Goal: Communication & Community: Answer question/provide support

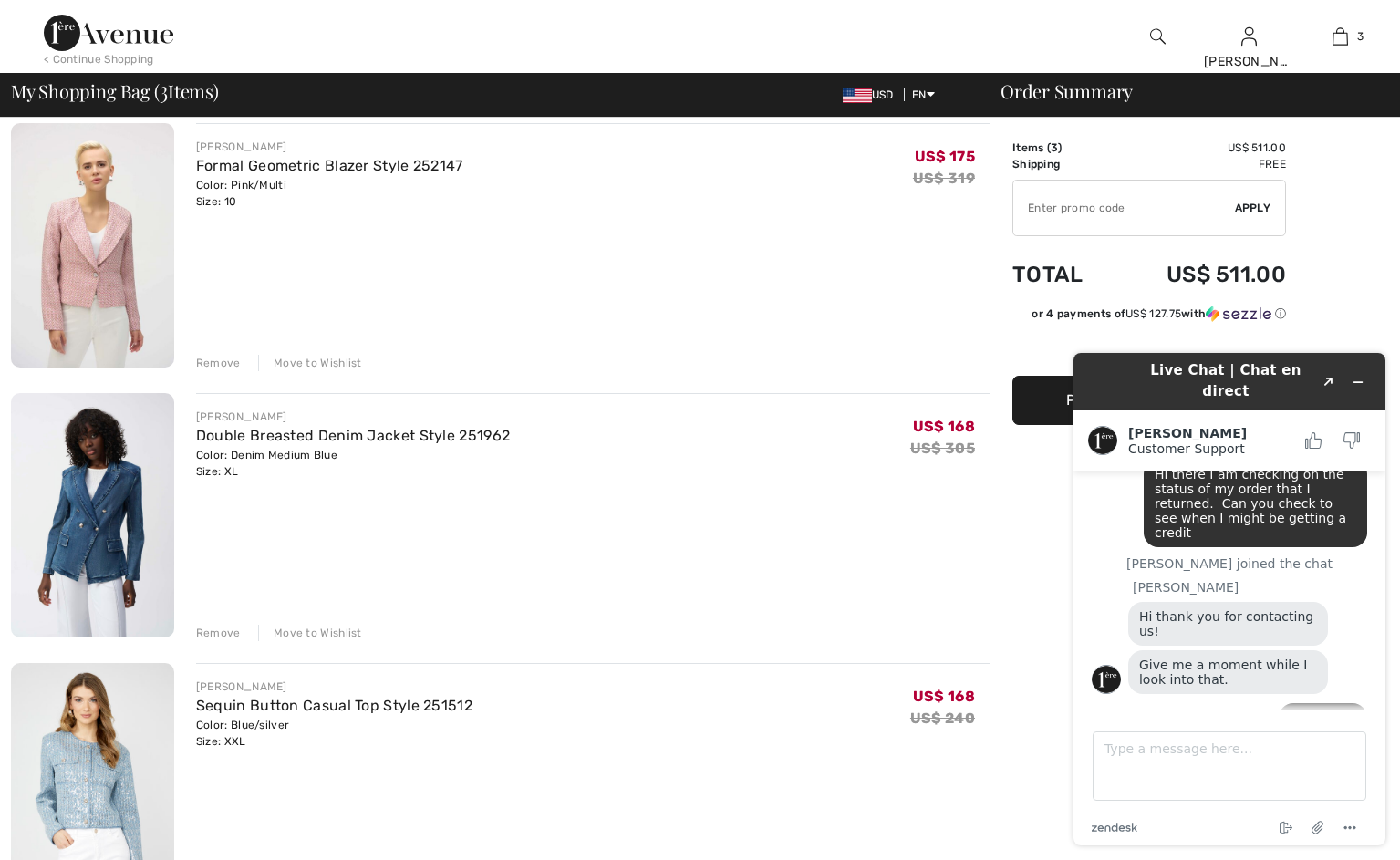
scroll to position [145, 0]
click at [338, 641] on div "Move to Wishlist" at bounding box center [310, 632] width 104 height 17
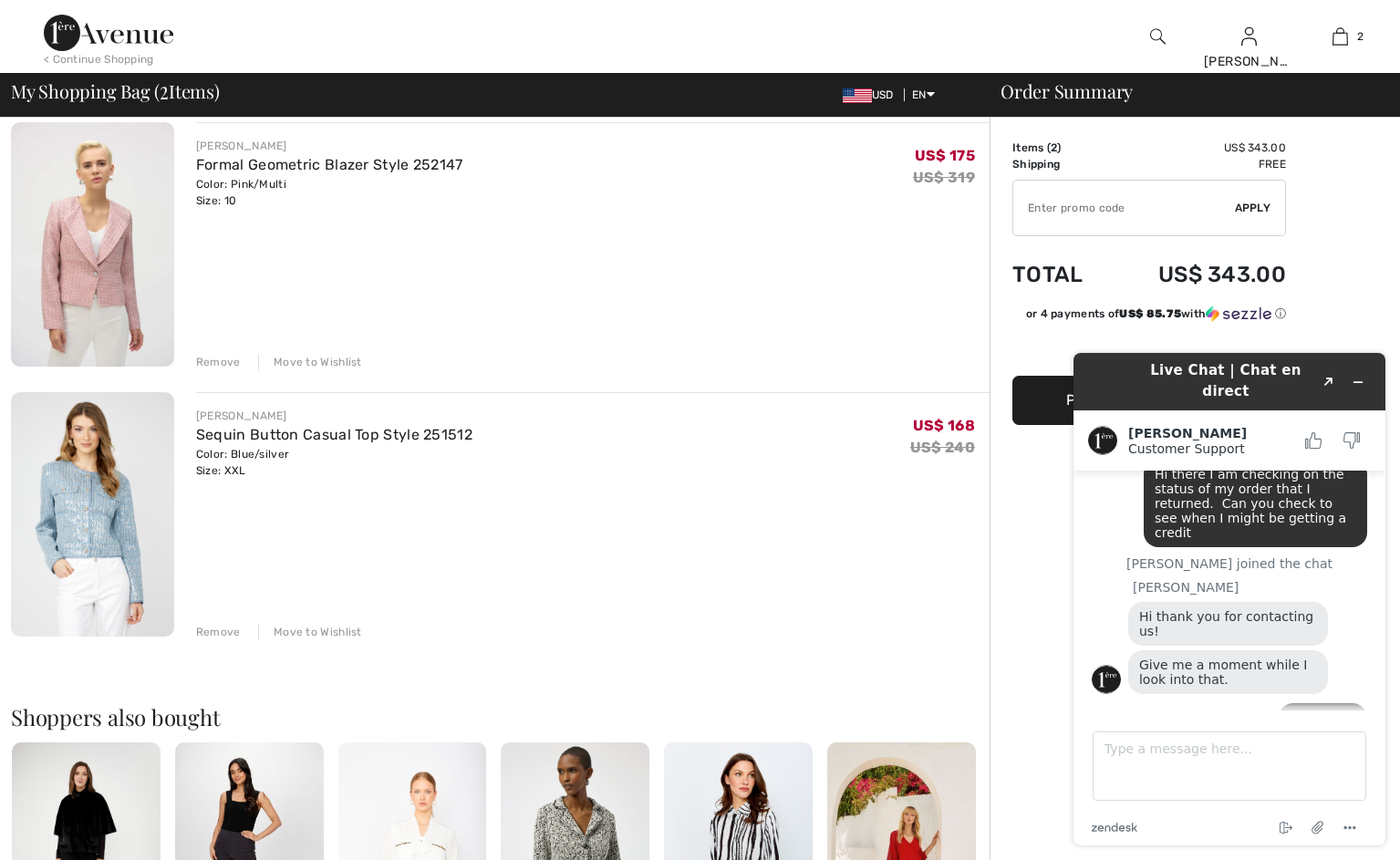
click at [349, 371] on div "Move to Wishlist" at bounding box center [310, 362] width 104 height 17
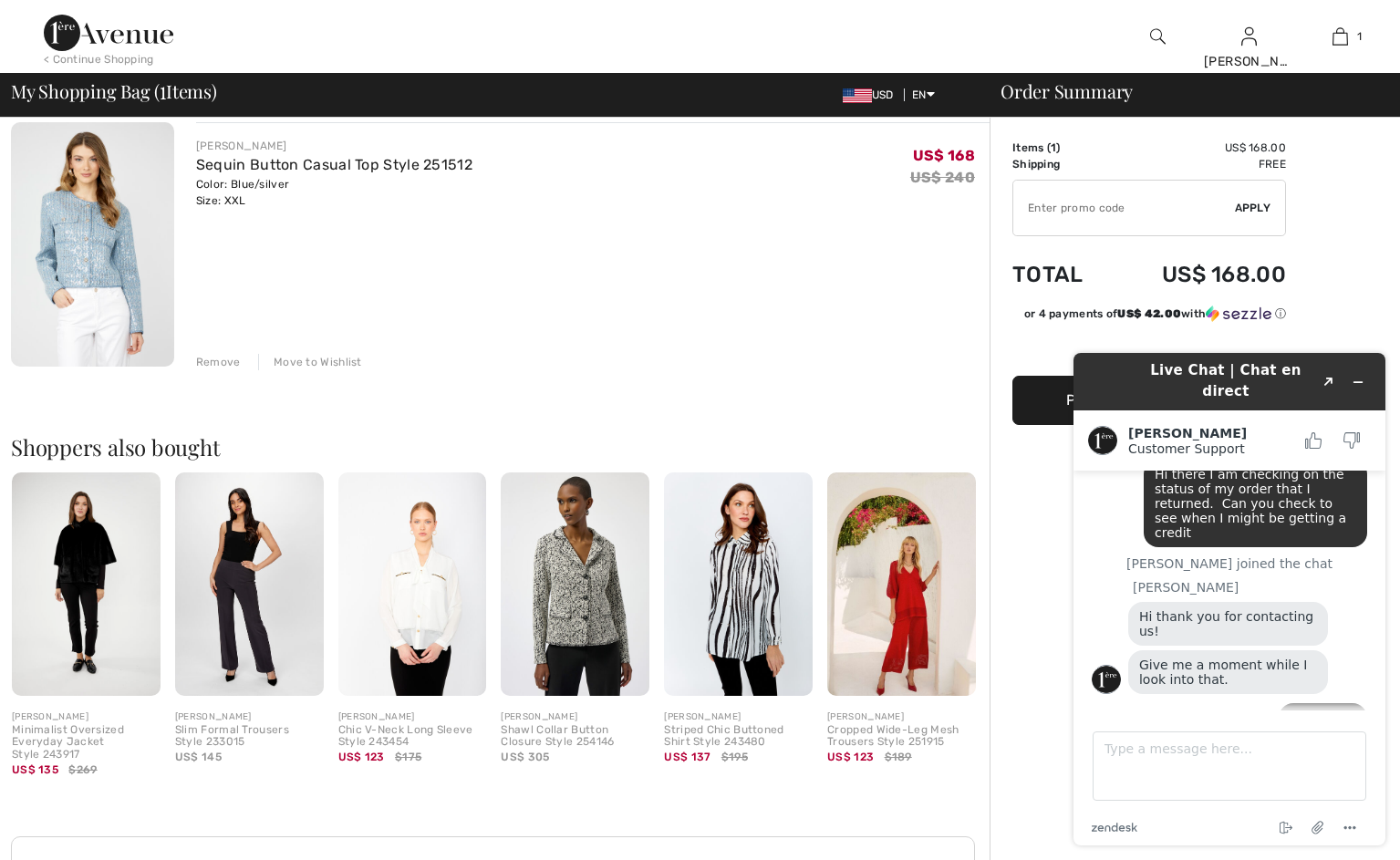
scroll to position [176, 0]
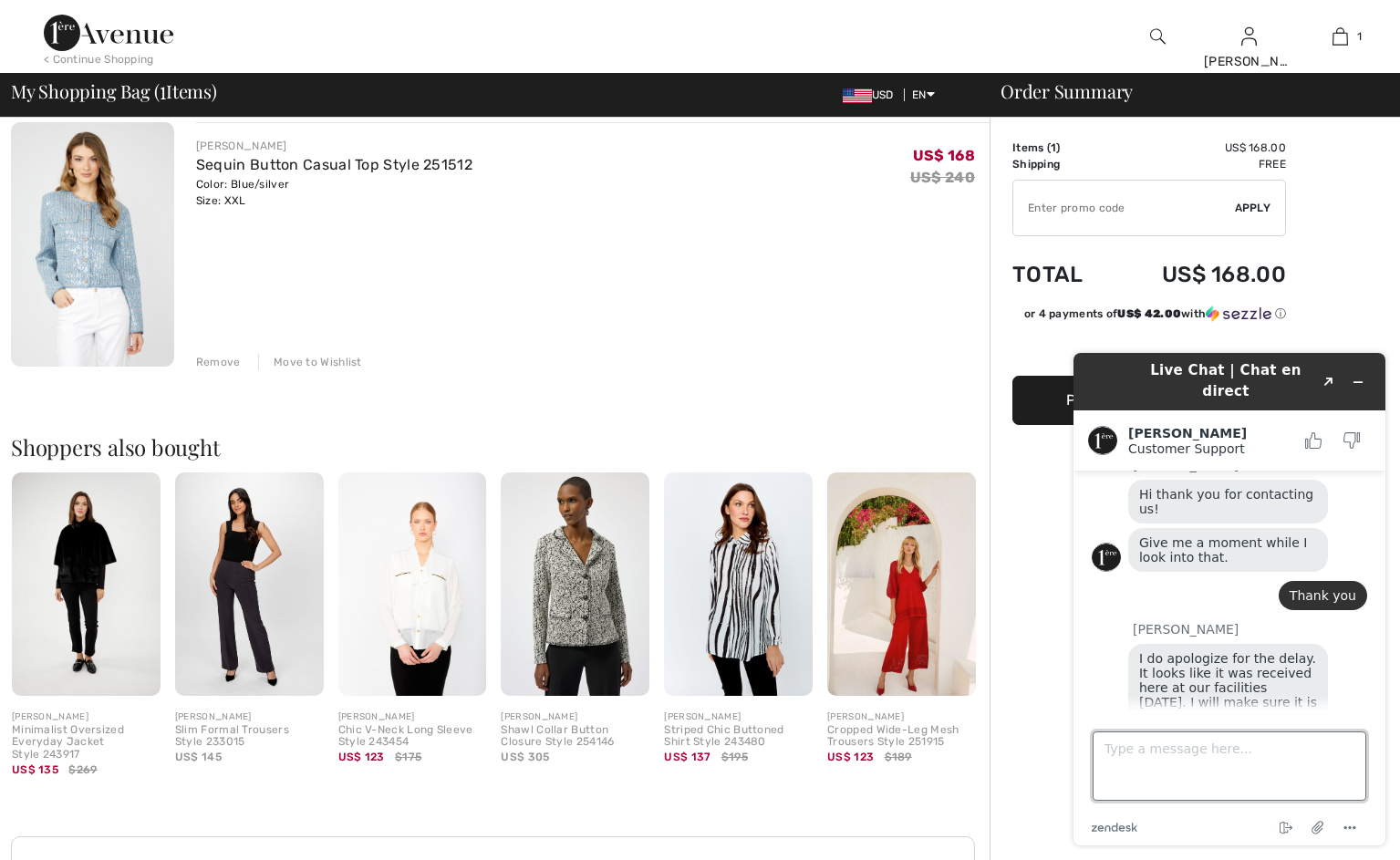
click at [1168, 753] on textarea "Type a message here..." at bounding box center [1229, 765] width 274 height 69
type textarea "Thank you!"
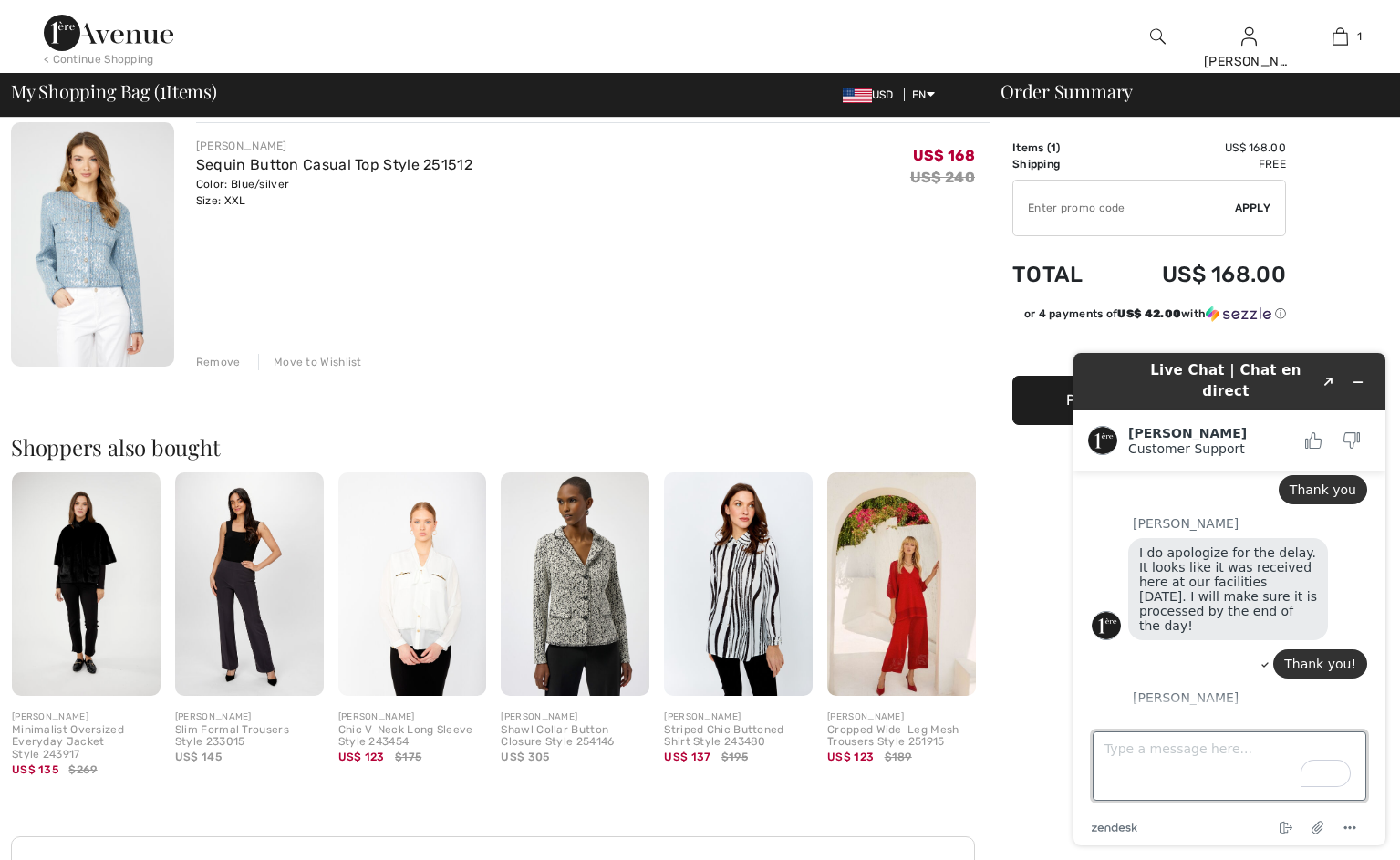
scroll to position [325, 0]
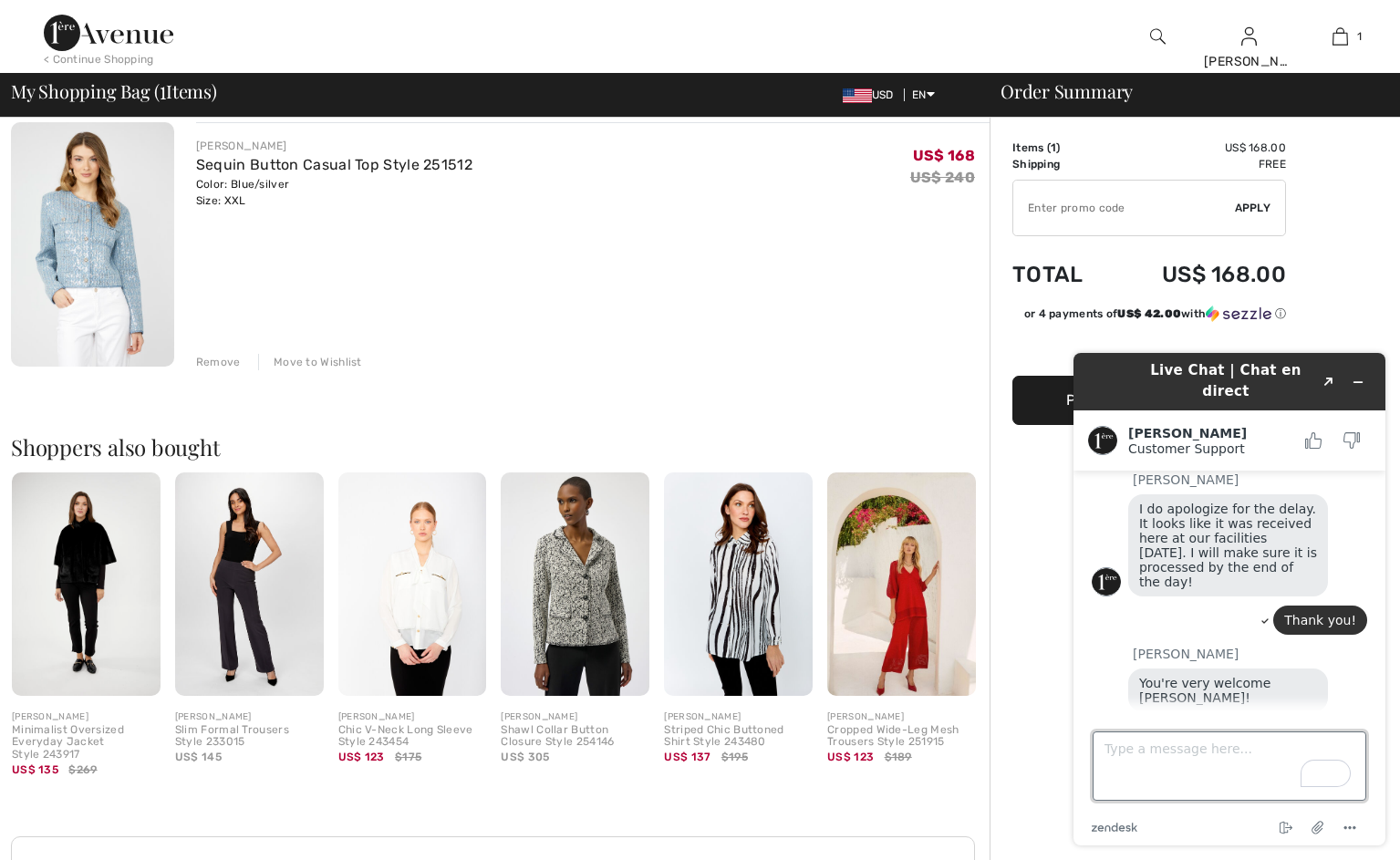
click at [1184, 772] on textarea "Type a message here..." at bounding box center [1229, 765] width 274 height 69
type textarea "I am good. Thank you"
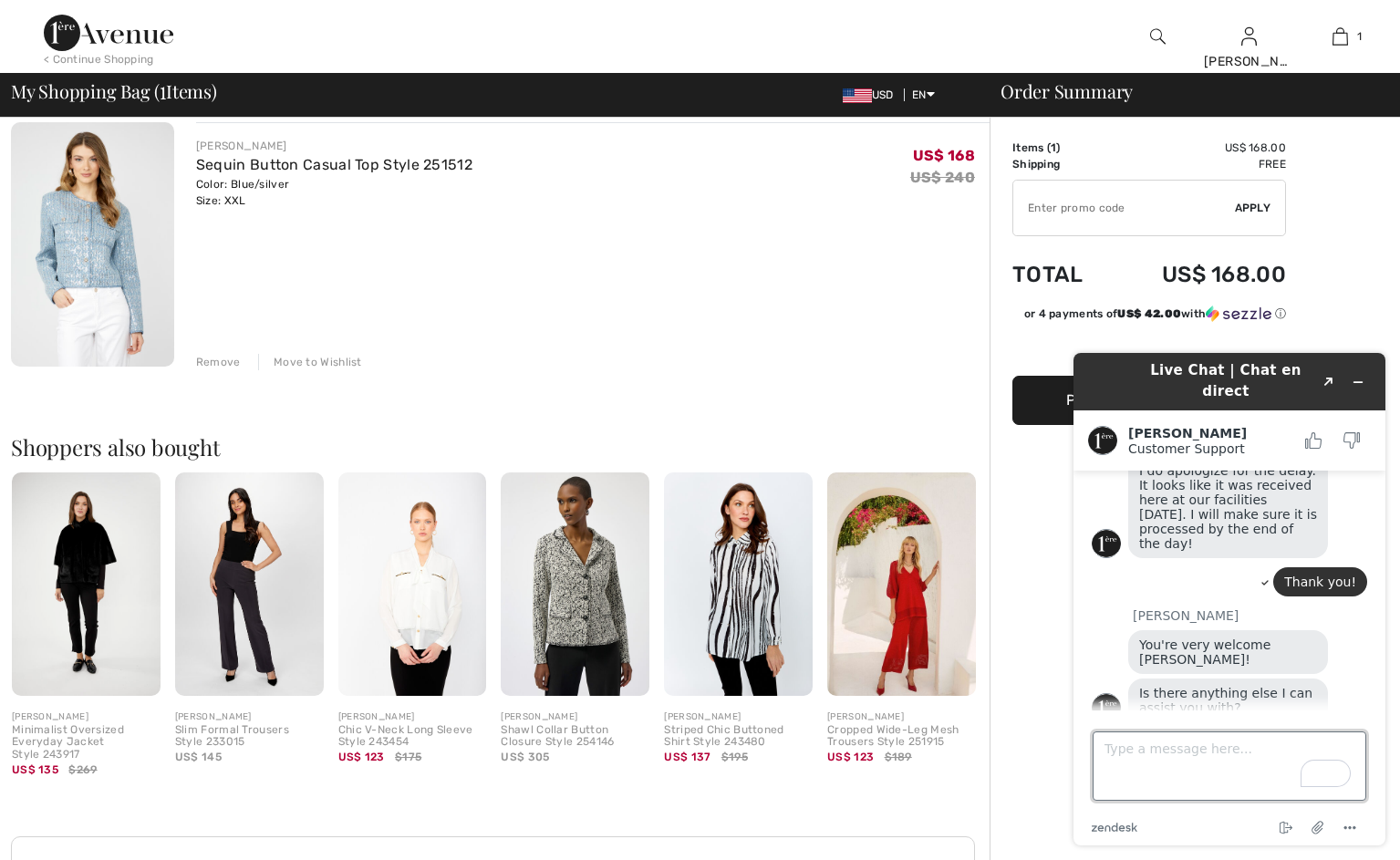
scroll to position [427, 0]
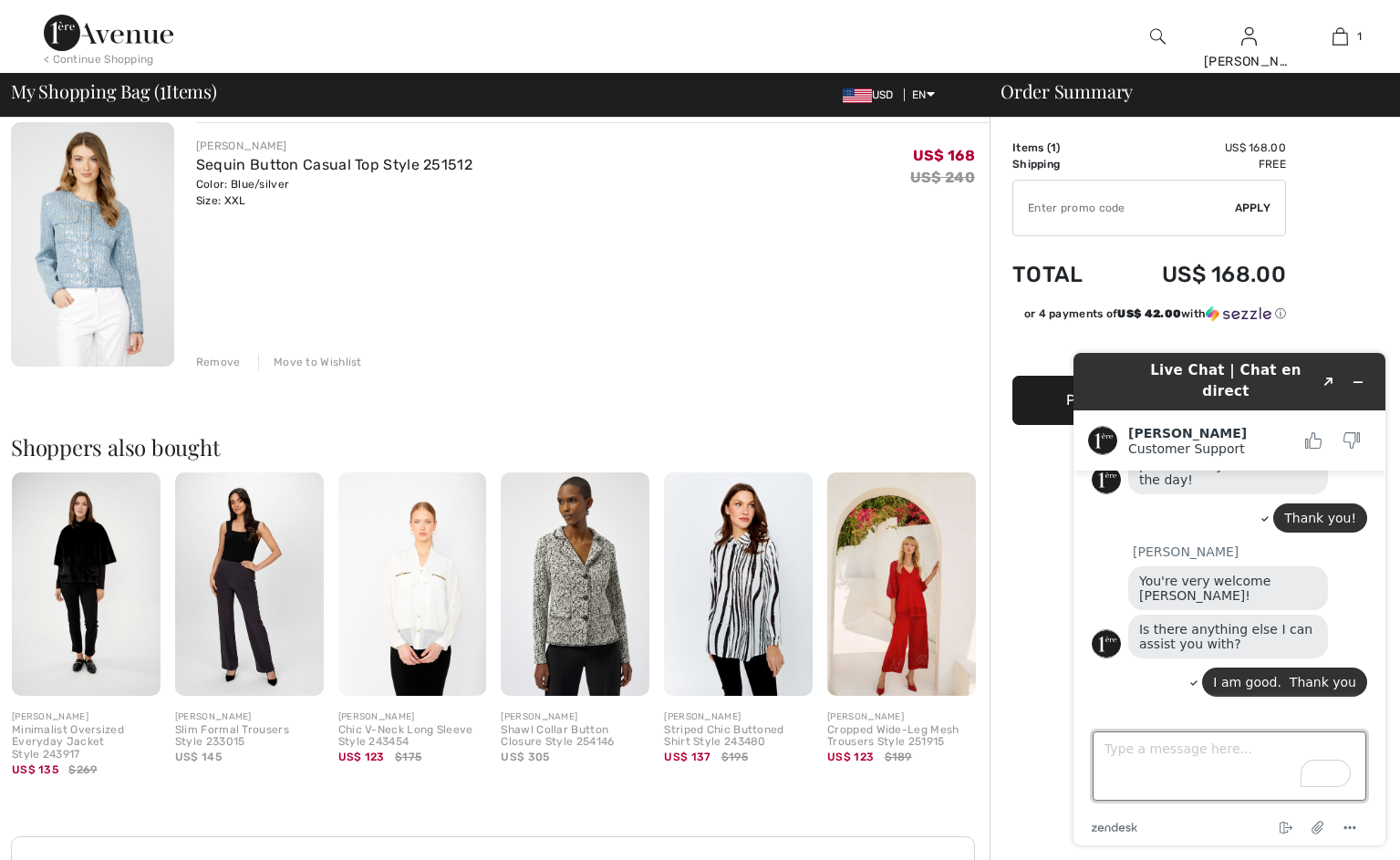
click at [1182, 766] on textarea "Type a message here..." at bounding box center [1229, 765] width 274 height 69
type textarea "you too...bye"
